Goal: Use online tool/utility: Utilize a website feature to perform a specific function

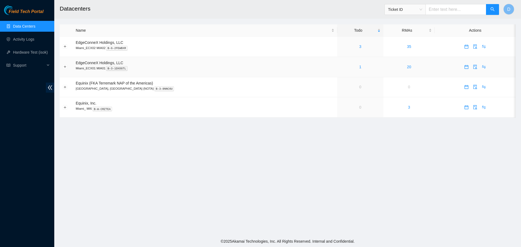
click at [339, 70] on td "1" at bounding box center [360, 67] width 46 height 20
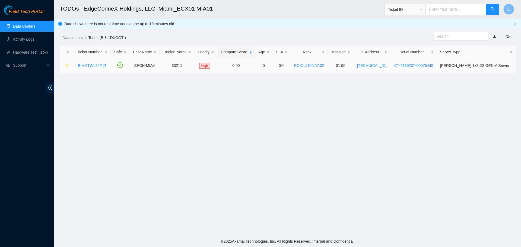
click at [86, 65] on link "B-V-5TWL82F" at bounding box center [90, 65] width 24 height 4
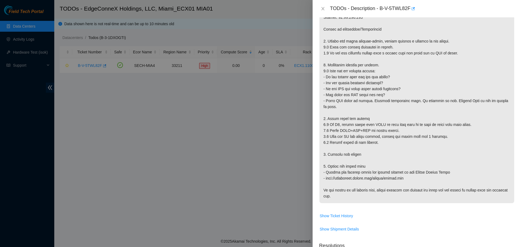
scroll to position [240, 0]
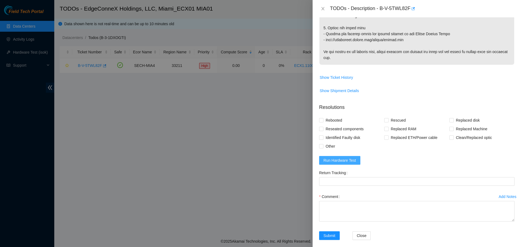
click at [338, 158] on span "Run Hardware Test" at bounding box center [339, 161] width 33 height 6
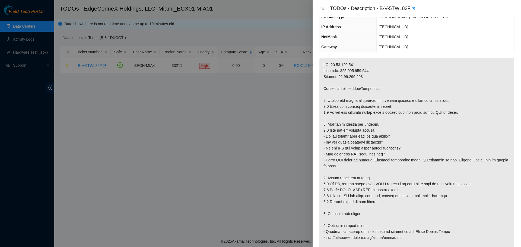
scroll to position [34, 0]
